Goal: Communication & Community: Answer question/provide support

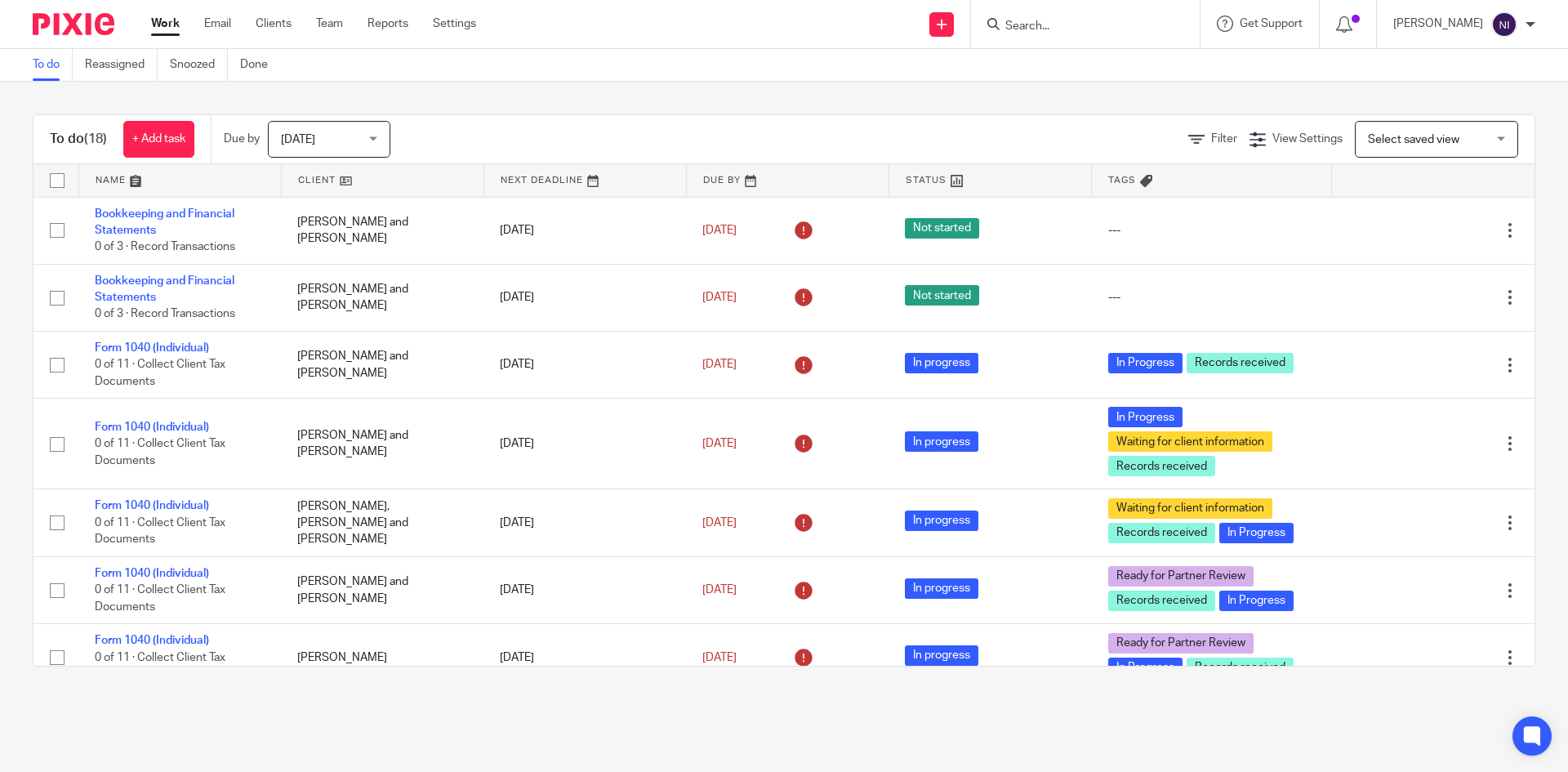
click at [1046, 27] on input "Search" at bounding box center [1077, 27] width 147 height 14
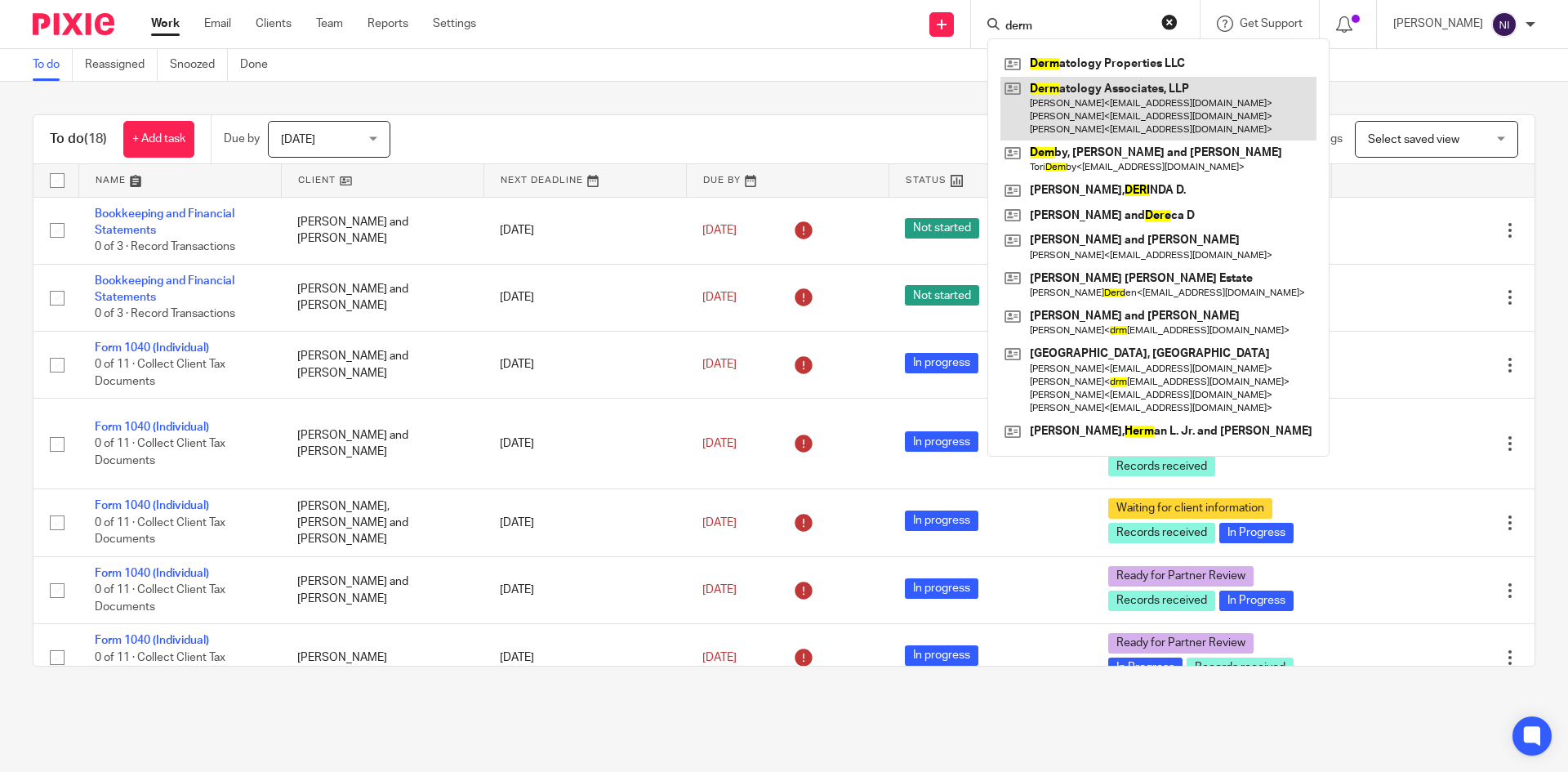
type input "derm"
click at [1083, 82] on link at bounding box center [1159, 109] width 316 height 65
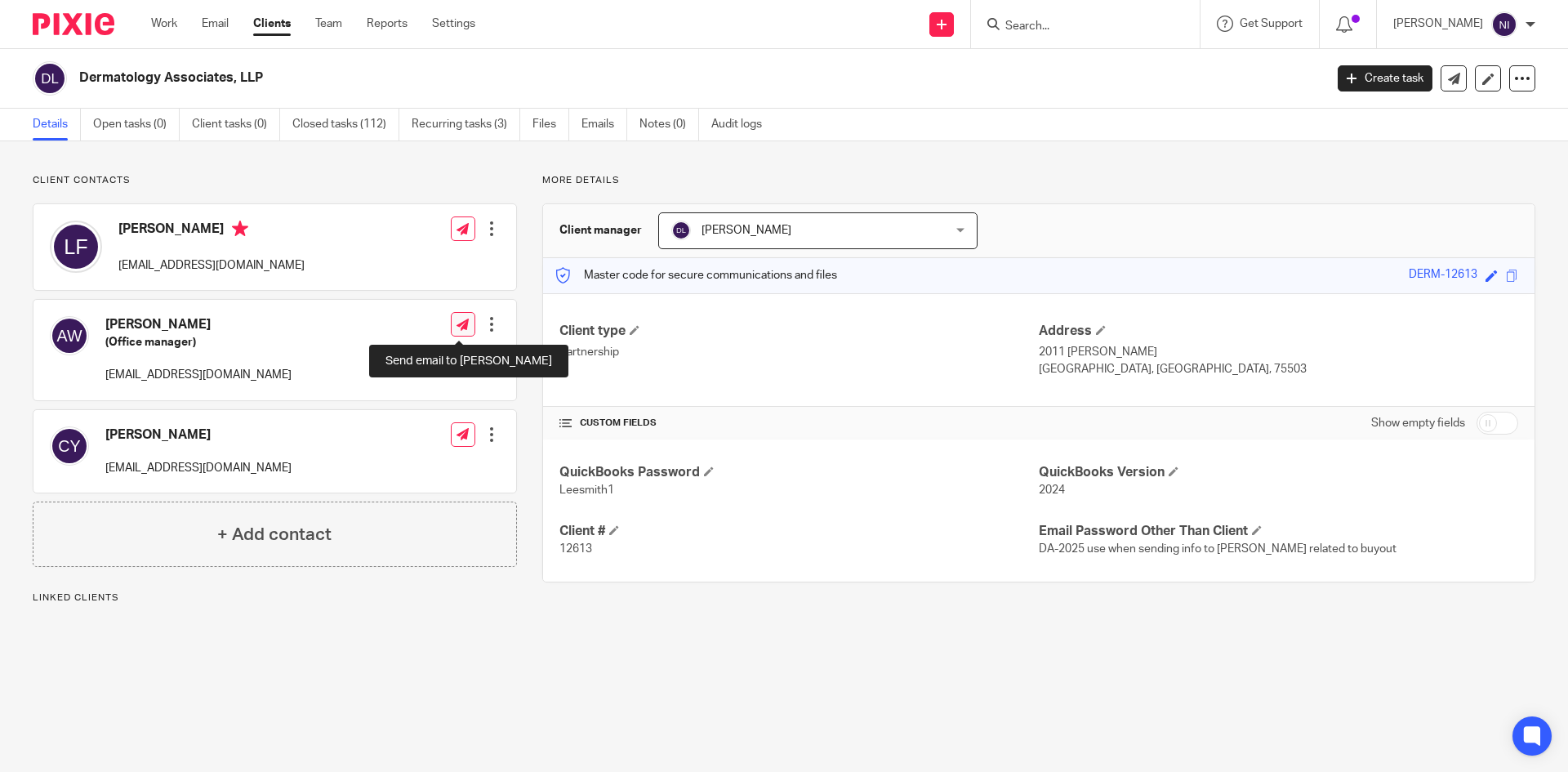
click at [458, 327] on icon at bounding box center [463, 325] width 13 height 13
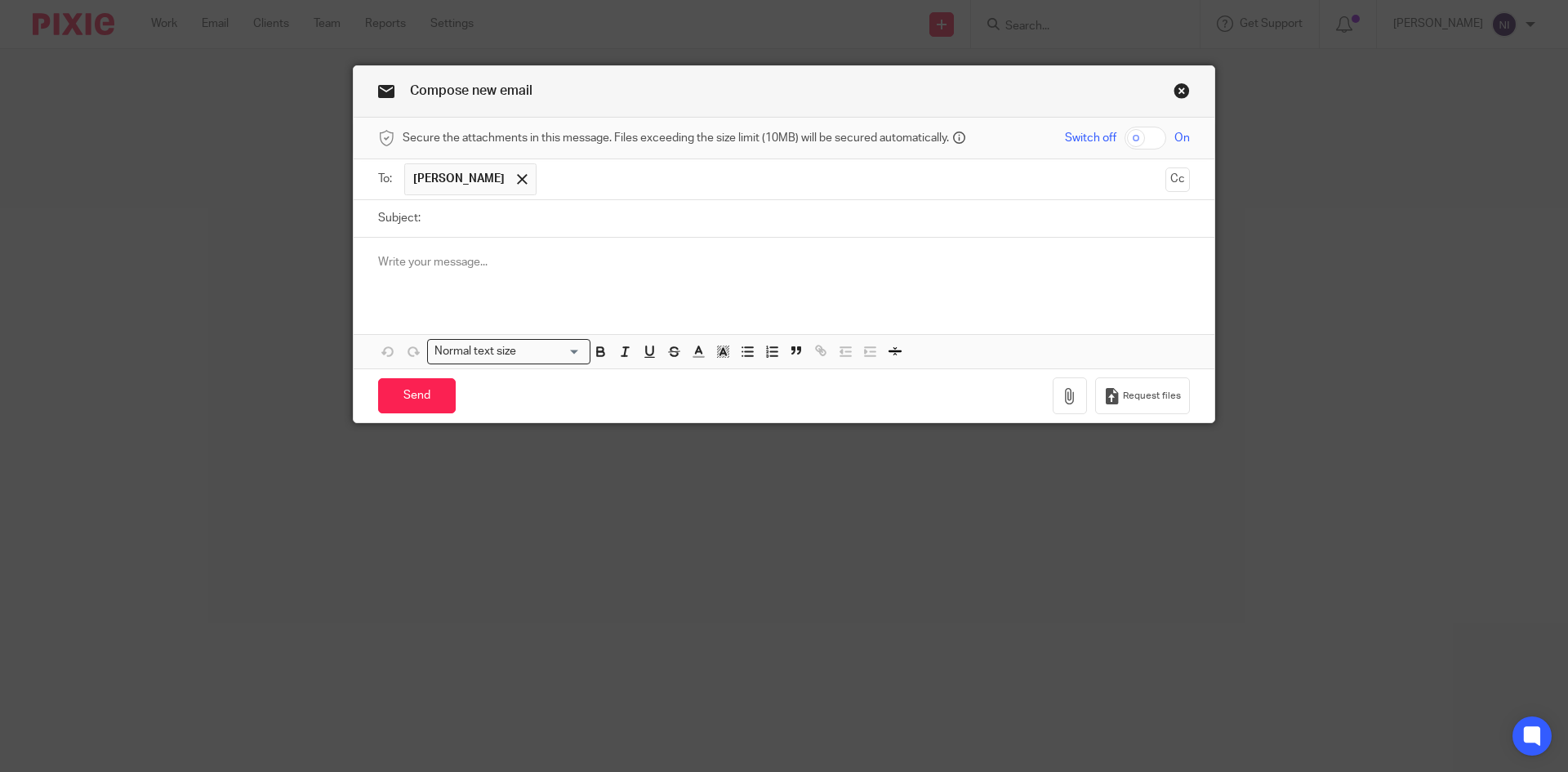
click at [629, 182] on input "text" at bounding box center [851, 179] width 613 height 32
click at [1126, 134] on input "checkbox" at bounding box center [1145, 137] width 41 height 23
checkbox input "true"
click at [1054, 398] on button "button" at bounding box center [1070, 395] width 34 height 37
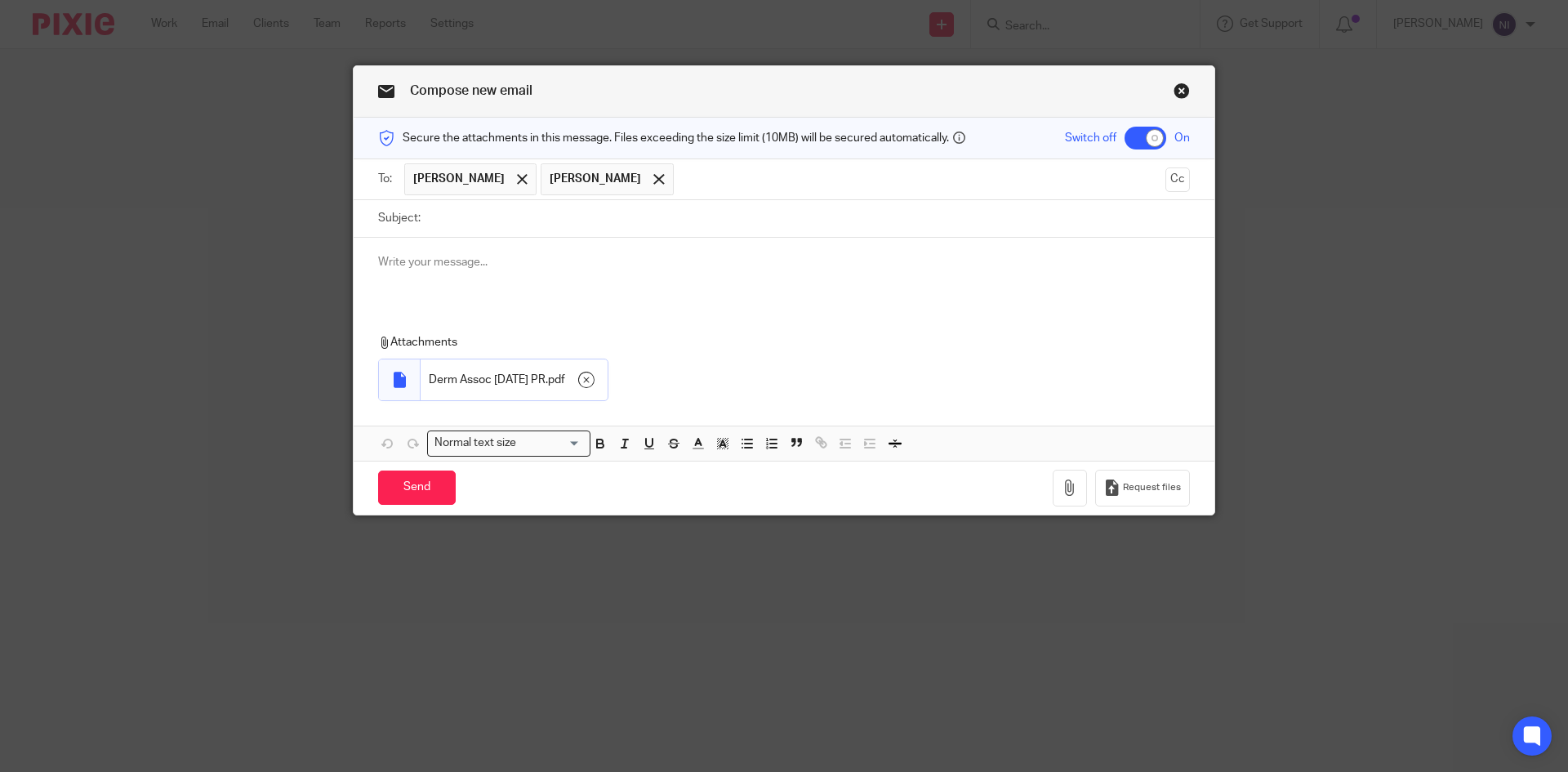
click at [486, 226] on input "Subject:" at bounding box center [810, 218] width 761 height 37
type input "August 28 2025 final payroll"
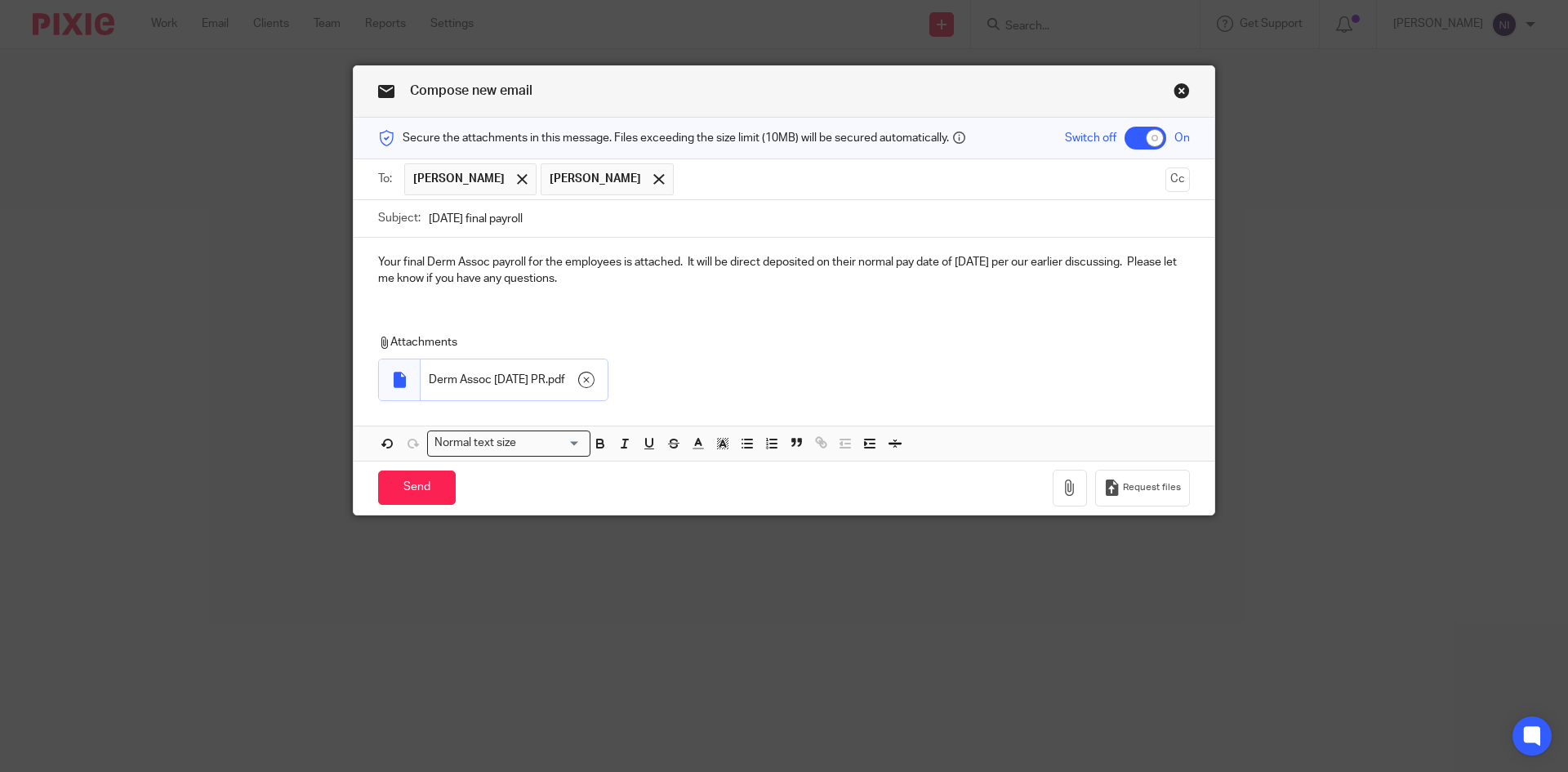
click at [584, 275] on p "Your final Derm Assoc payroll for the employees is attached. It will be direct …" at bounding box center [784, 271] width 812 height 33
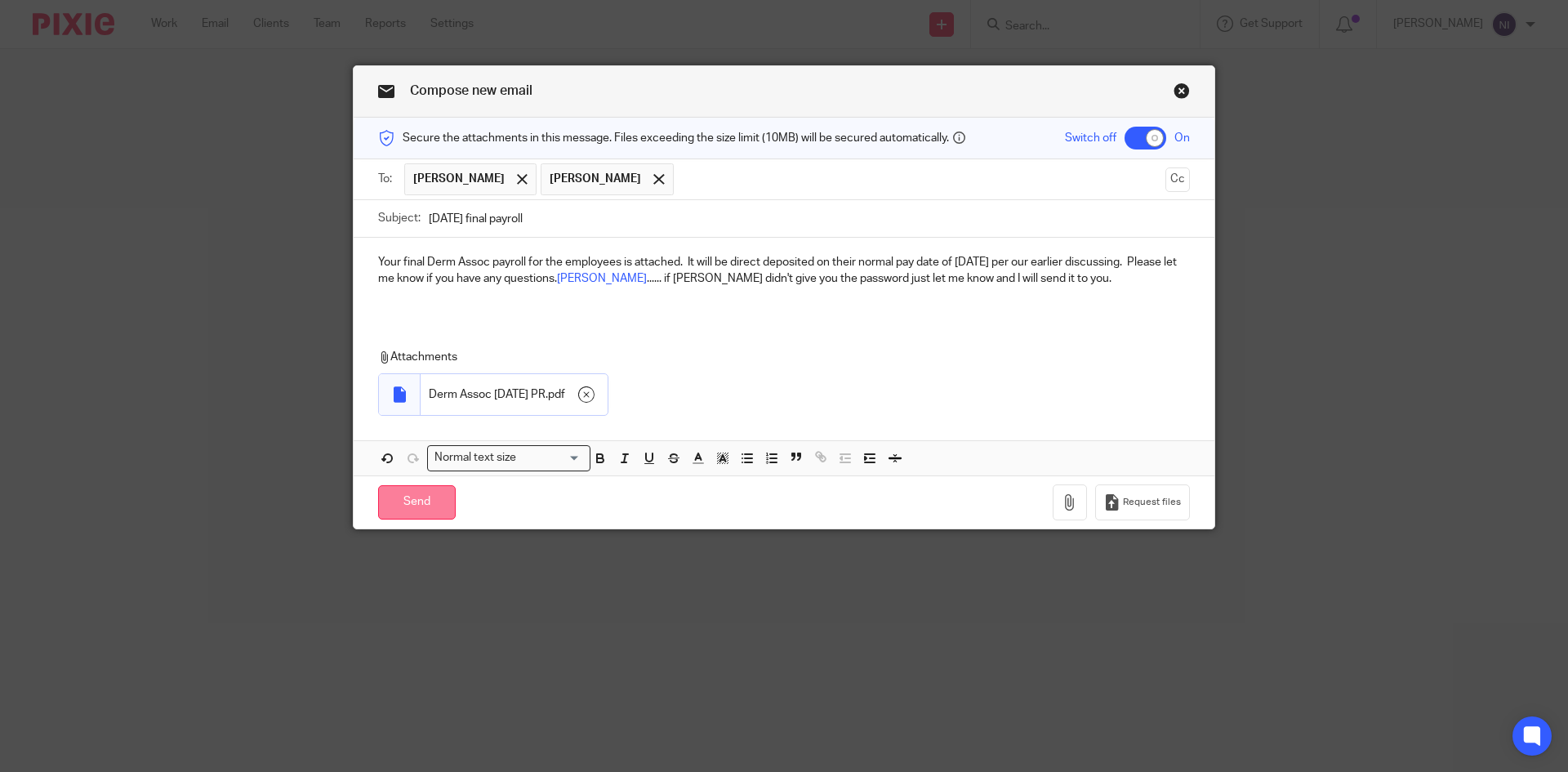
click at [419, 499] on input "Send" at bounding box center [417, 502] width 78 height 35
